Goal: Book appointment/travel/reservation

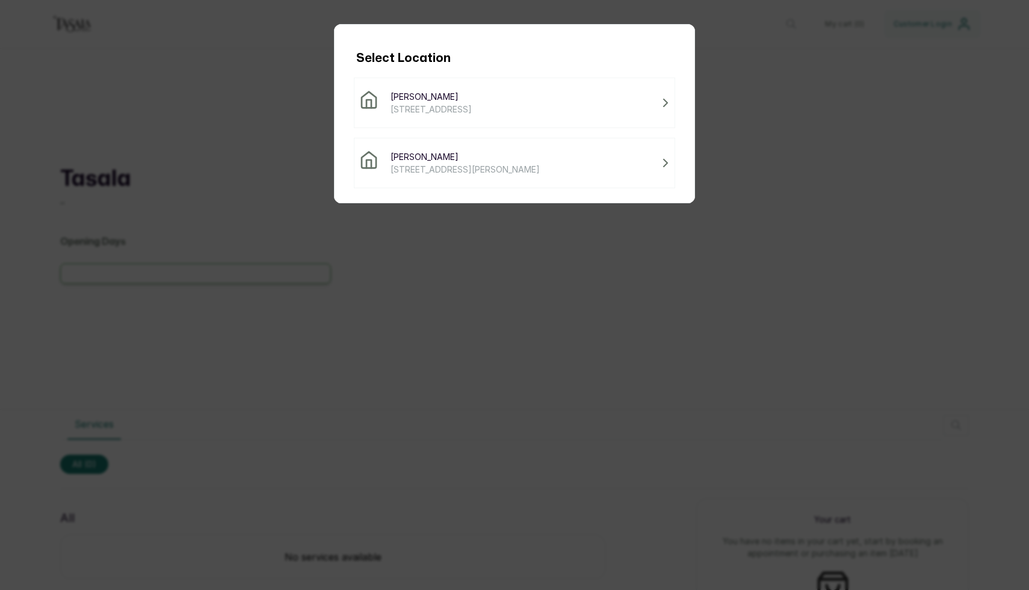
click at [472, 106] on span "130B Association Road, Lagos, Nigeria" at bounding box center [430, 109] width 81 height 13
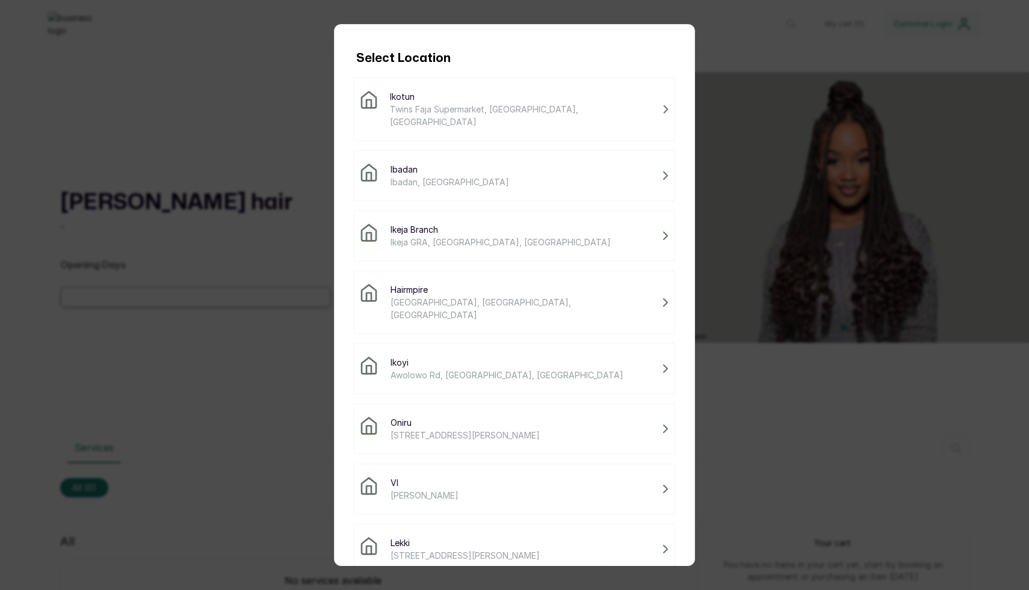
click at [437, 93] on span "Ikotun" at bounding box center [523, 96] width 267 height 13
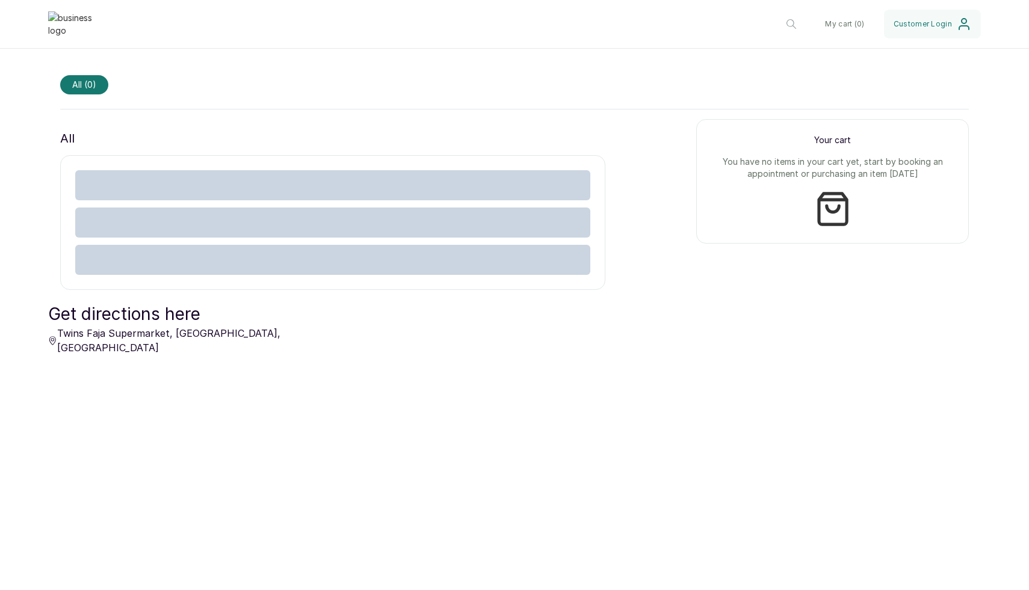
scroll to position [415, 0]
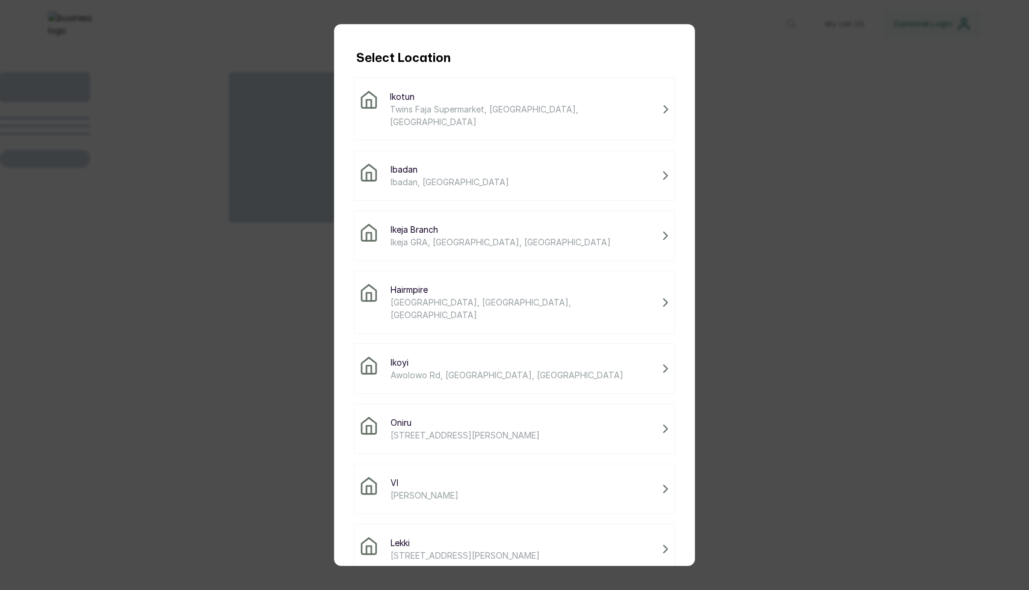
click at [428, 283] on span "Hairmpire" at bounding box center [523, 289] width 267 height 13
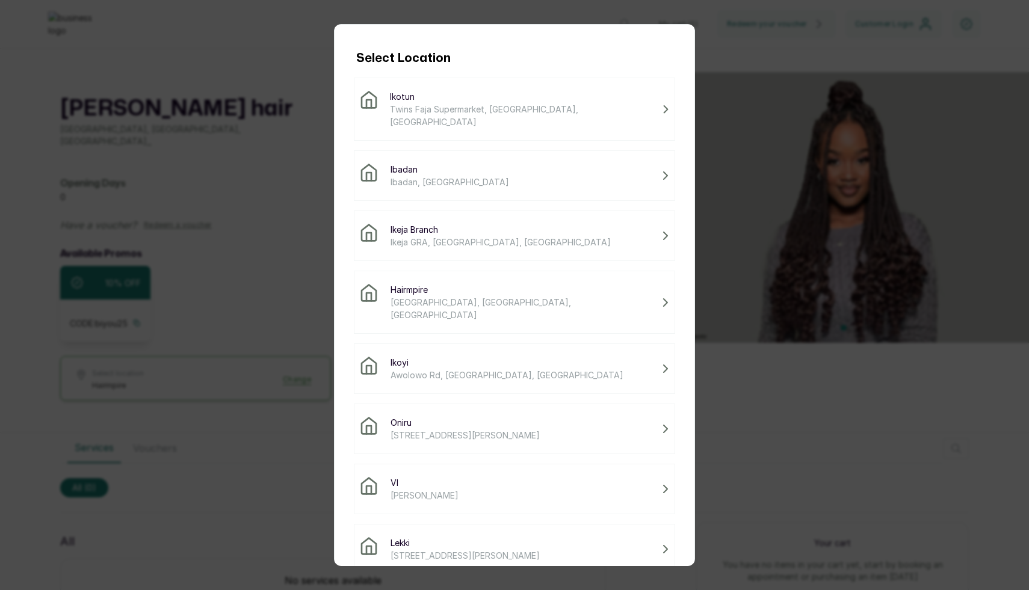
click at [418, 283] on span "Hairmpire" at bounding box center [523, 289] width 267 height 13
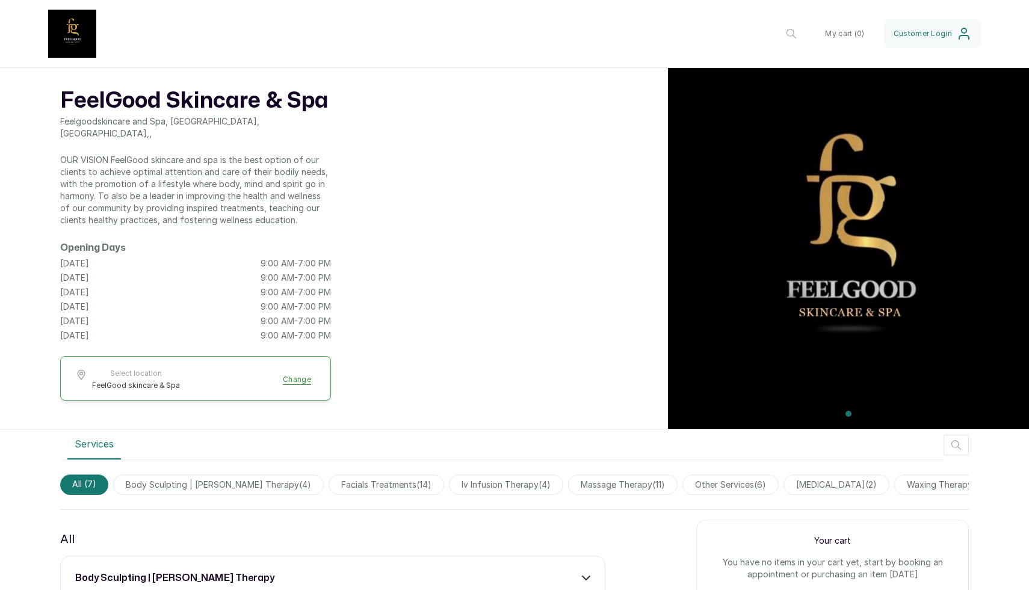
click at [283, 371] on button "Select location FeelGood skincare & Spa Change" at bounding box center [195, 380] width 241 height 22
click at [230, 401] on li "FeelGood skincare & Spa" at bounding box center [195, 410] width 241 height 19
click at [855, 415] on div at bounding box center [848, 414] width 361 height 10
click at [860, 413] on div at bounding box center [848, 414] width 361 height 10
click at [629, 41] on header "FeelGood Skincare & Spa FeelGood skincare & Spa Change My cart ( 0 ) Customer L…" at bounding box center [514, 34] width 1029 height 68
